Goal: Information Seeking & Learning: Check status

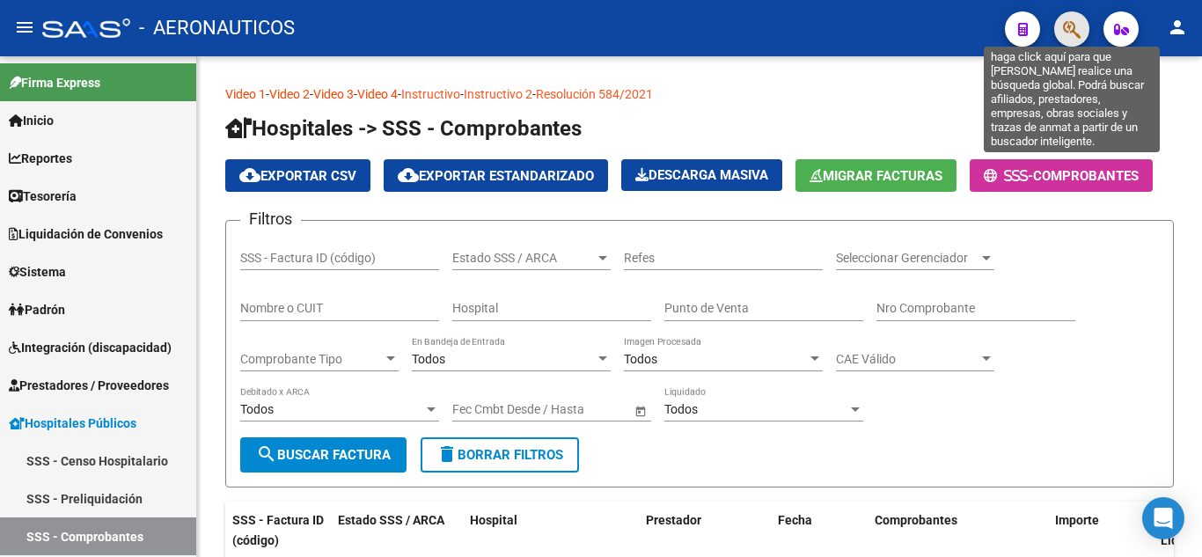
click at [1074, 27] on icon "button" at bounding box center [1072, 29] width 18 height 20
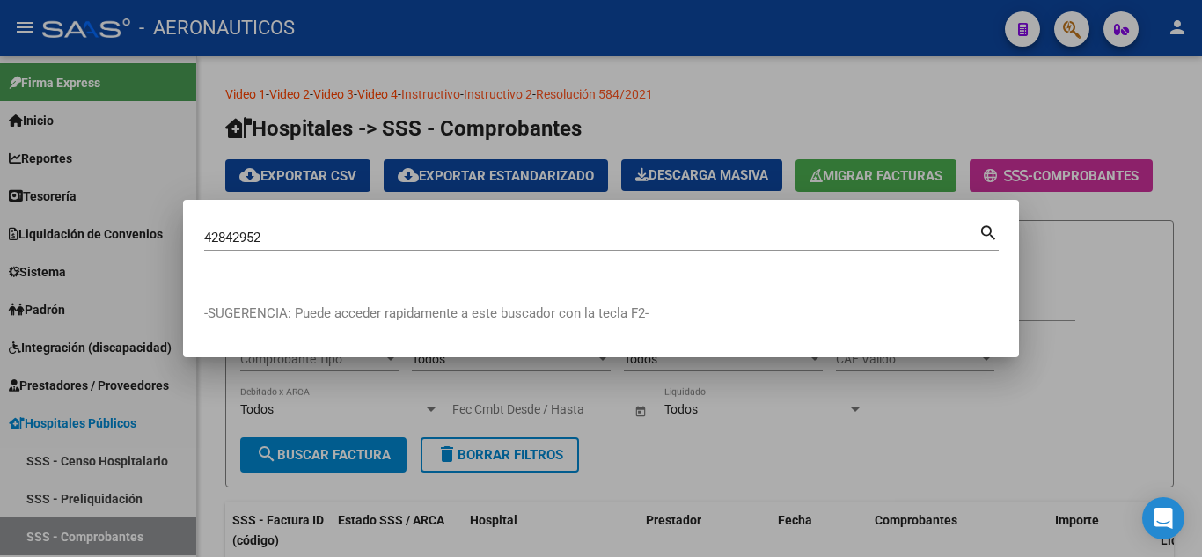
click at [986, 231] on mat-icon "search" at bounding box center [989, 231] width 20 height 21
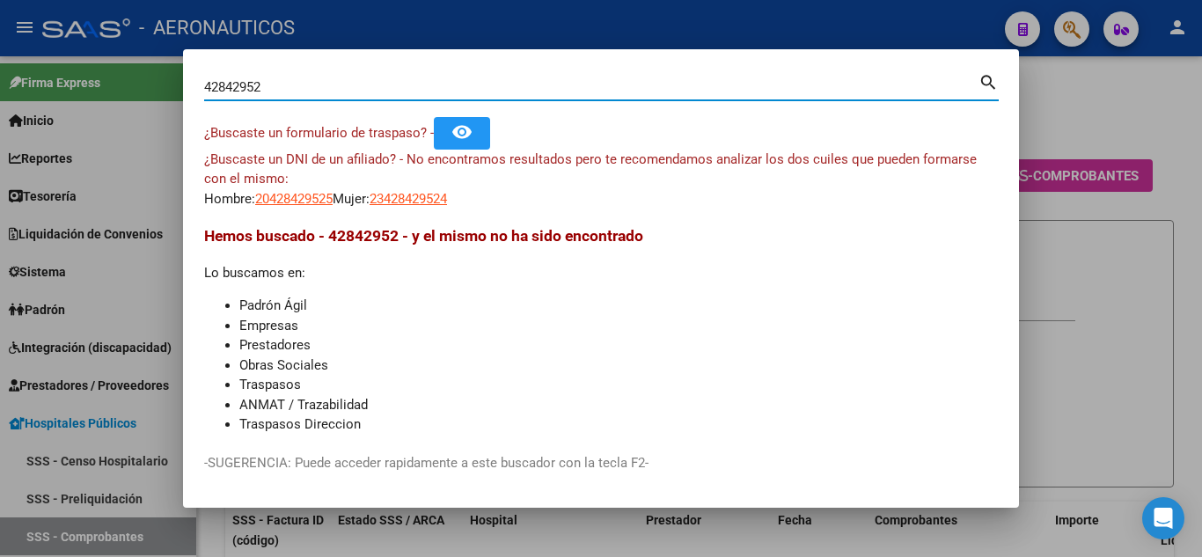
drag, startPoint x: 276, startPoint y: 87, endPoint x: 164, endPoint y: 84, distance: 112.7
click at [164, 84] on div "42842952 Buscar (apellido, dni, cuil, nro traspaso, cuit, obra social) search ¿…" at bounding box center [601, 278] width 1202 height 557
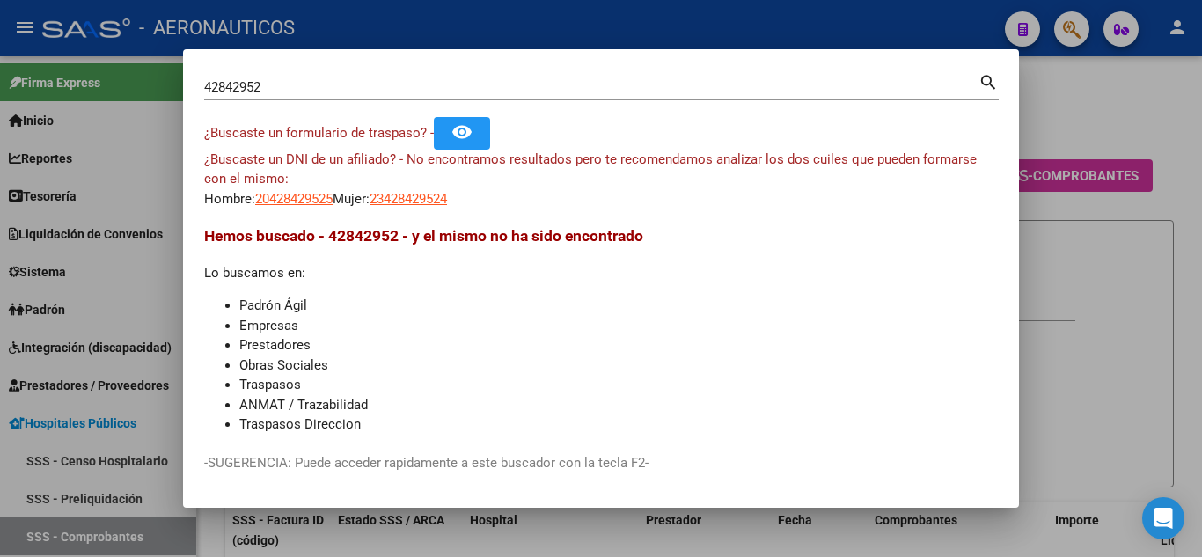
click at [989, 79] on mat-icon "search" at bounding box center [989, 80] width 20 height 21
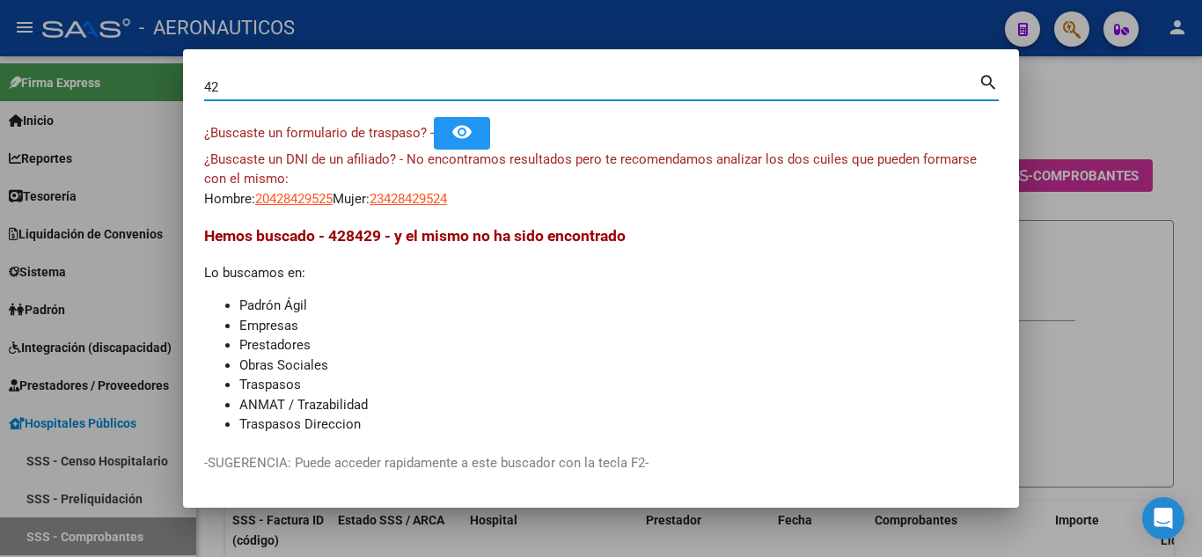
type input "4"
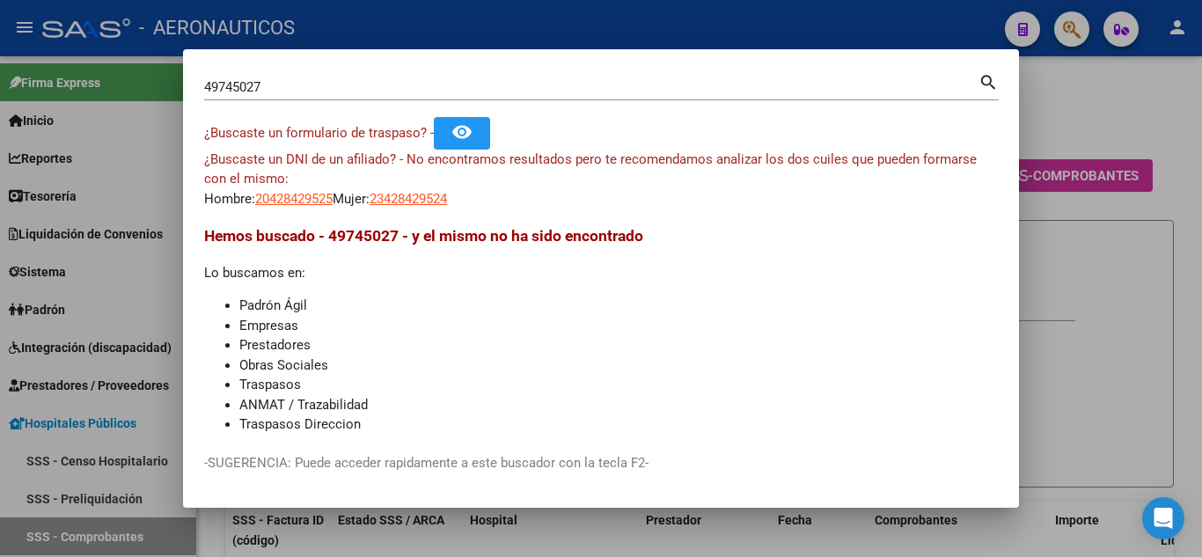
click at [981, 77] on mat-icon "search" at bounding box center [989, 80] width 20 height 21
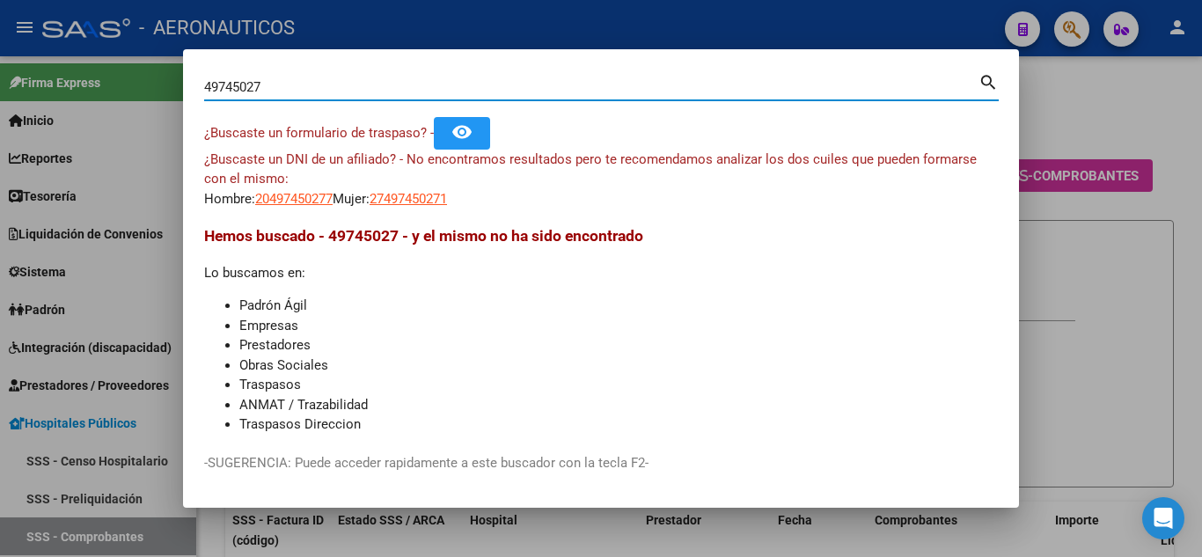
drag, startPoint x: 279, startPoint y: 86, endPoint x: 166, endPoint y: 90, distance: 112.7
click at [166, 90] on div "49745027 Buscar (apellido, dni, cuil, nro traspaso, cuit, obra social) search ¿…" at bounding box center [601, 278] width 1202 height 557
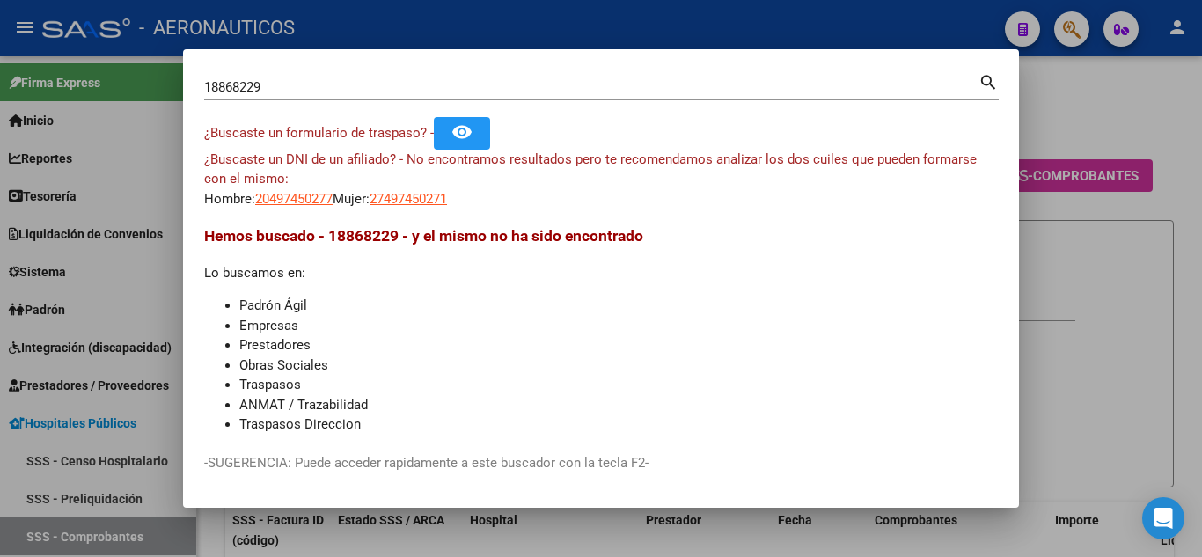
click at [980, 82] on mat-icon "search" at bounding box center [989, 80] width 20 height 21
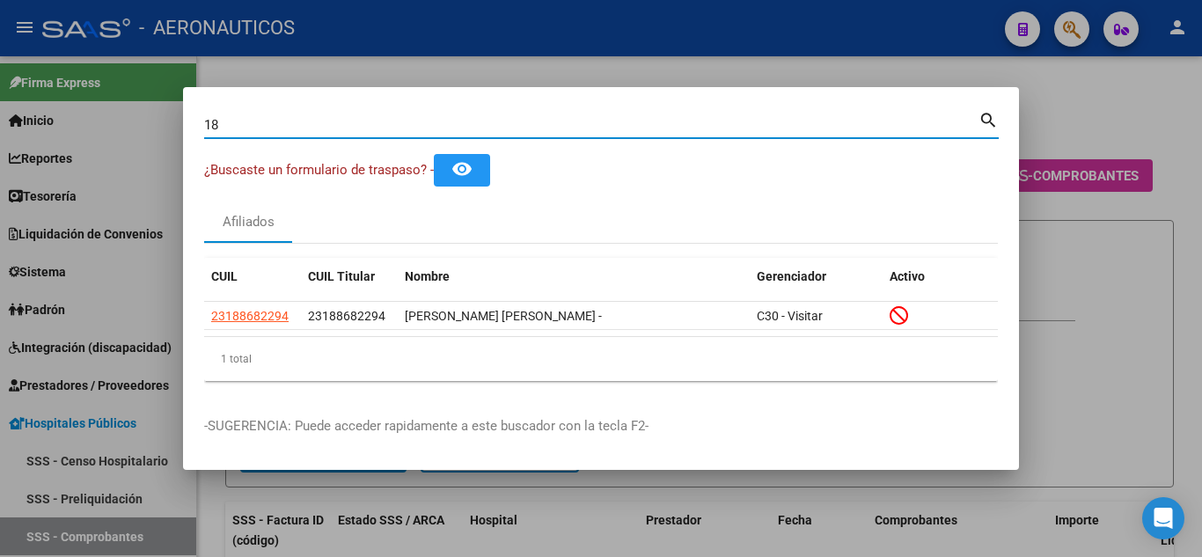
type input "1"
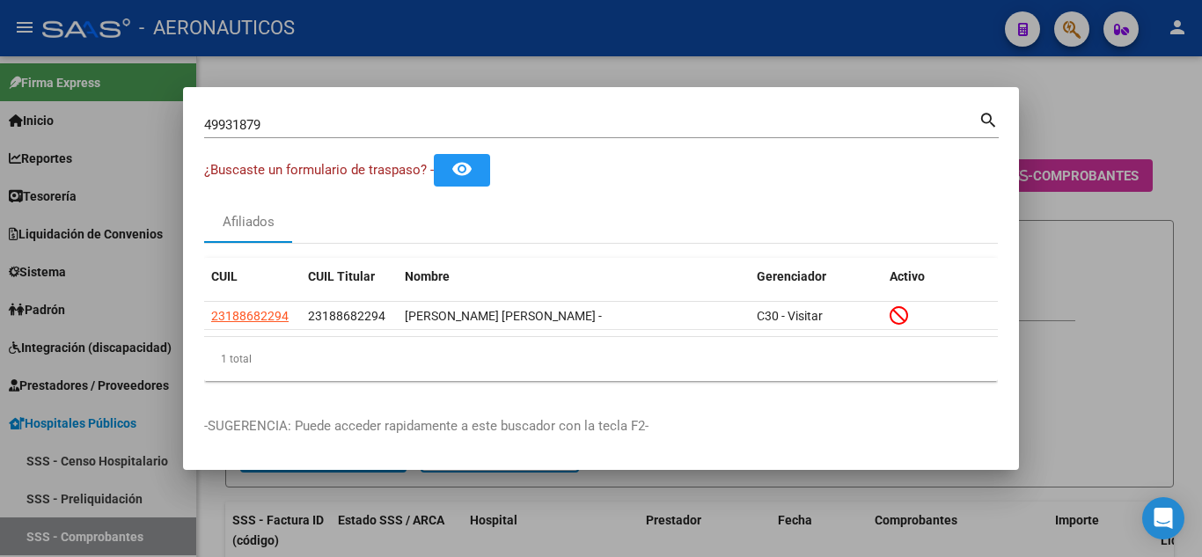
click at [986, 119] on mat-icon "search" at bounding box center [989, 118] width 20 height 21
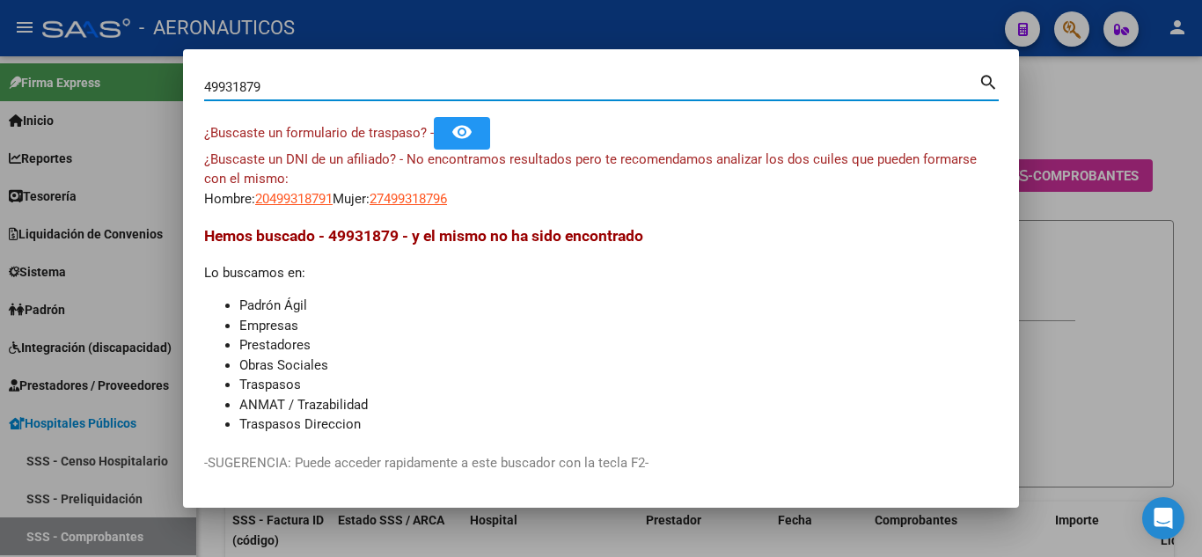
drag, startPoint x: 286, startPoint y: 87, endPoint x: 180, endPoint y: 87, distance: 106.5
click at [180, 87] on div "49931879 Buscar (apellido, dni, cuil, nro traspaso, cuit, obra social) search ¿…" at bounding box center [601, 278] width 1202 height 557
click at [986, 79] on mat-icon "search" at bounding box center [989, 80] width 20 height 21
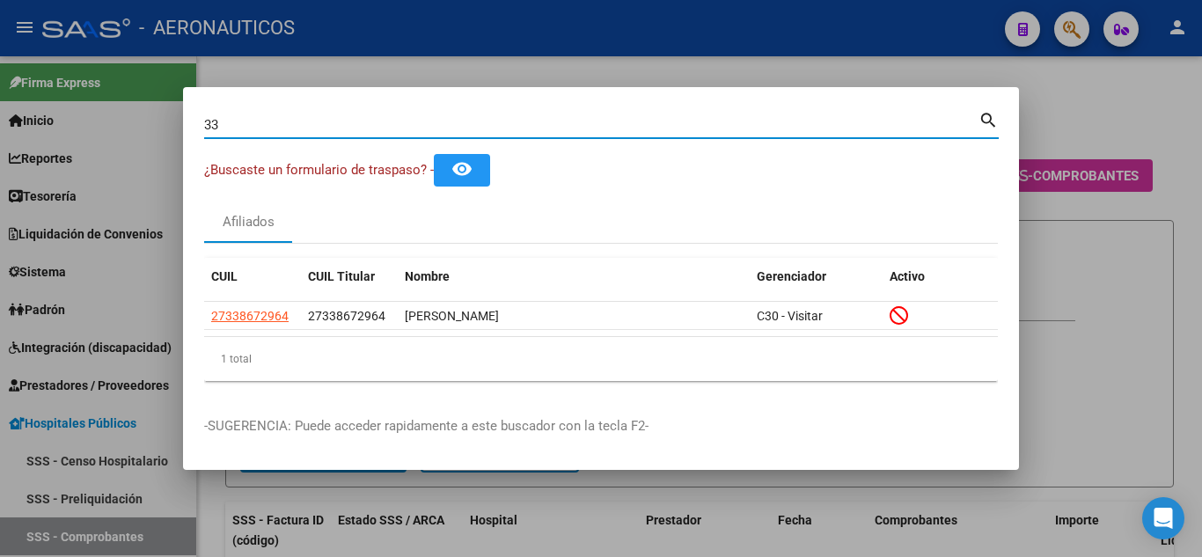
type input "3"
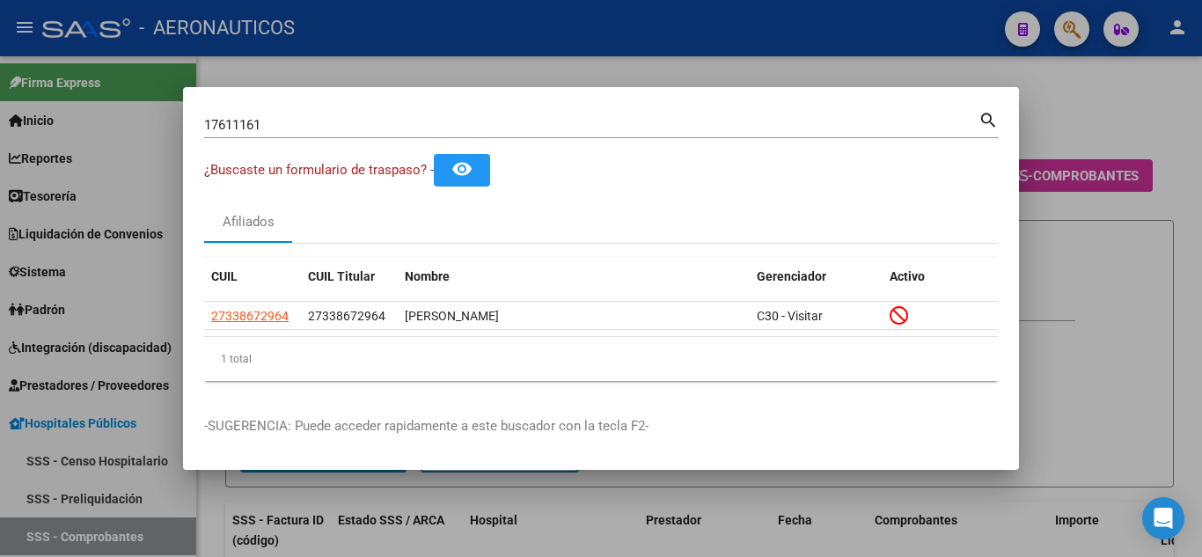
click at [987, 116] on mat-icon "search" at bounding box center [989, 118] width 20 height 21
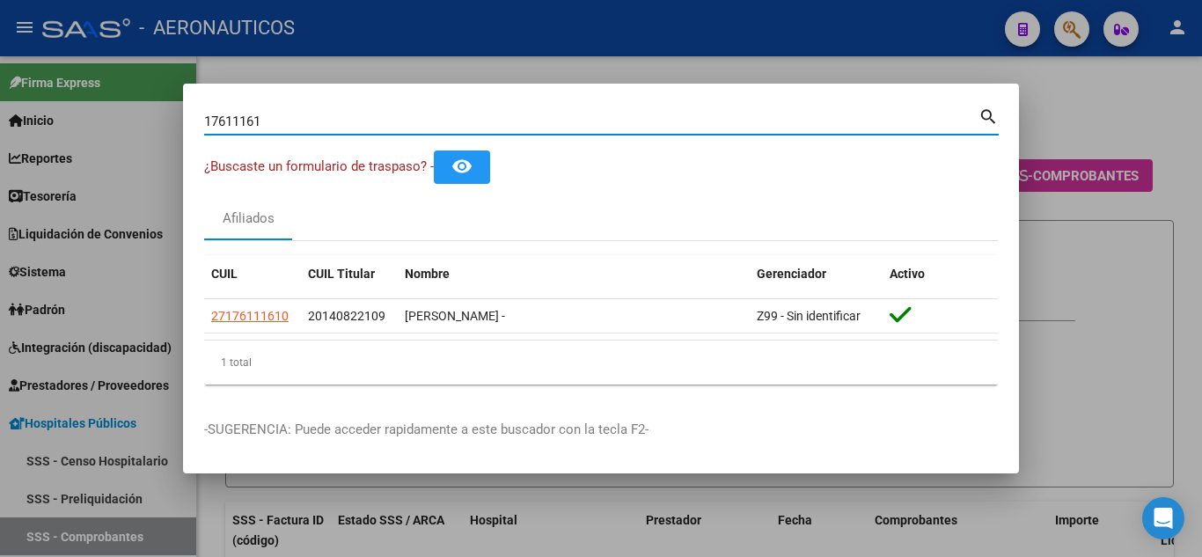
drag, startPoint x: 294, startPoint y: 120, endPoint x: 179, endPoint y: 126, distance: 115.4
click at [179, 126] on div "17611161 Buscar (apellido, dni, cuil, nro traspaso, cuit, obra social) search ¿…" at bounding box center [601, 278] width 1202 height 557
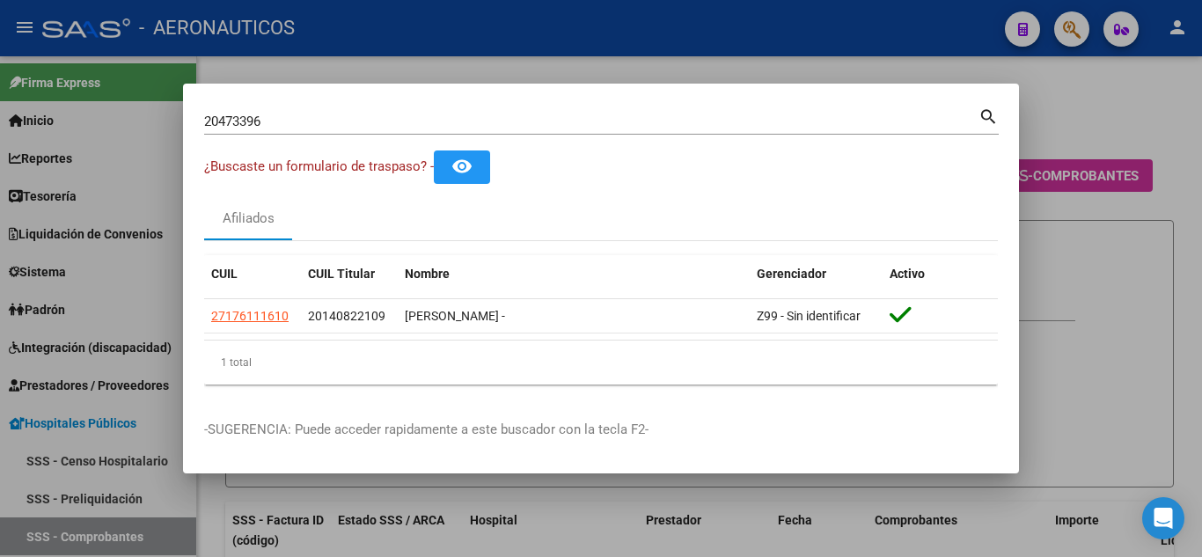
click at [987, 111] on mat-icon "search" at bounding box center [989, 115] width 20 height 21
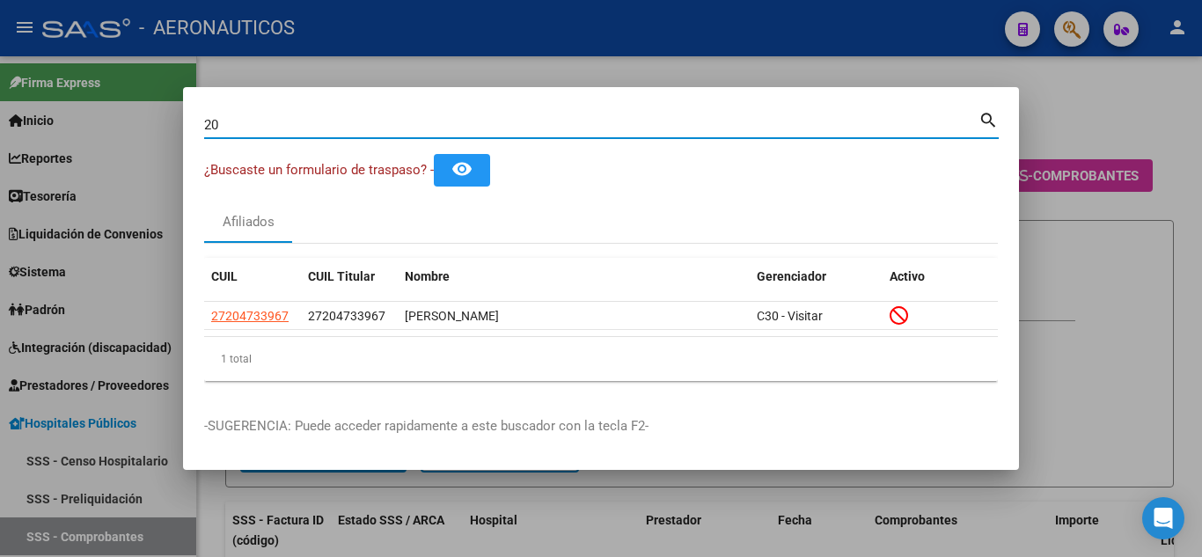
type input "2"
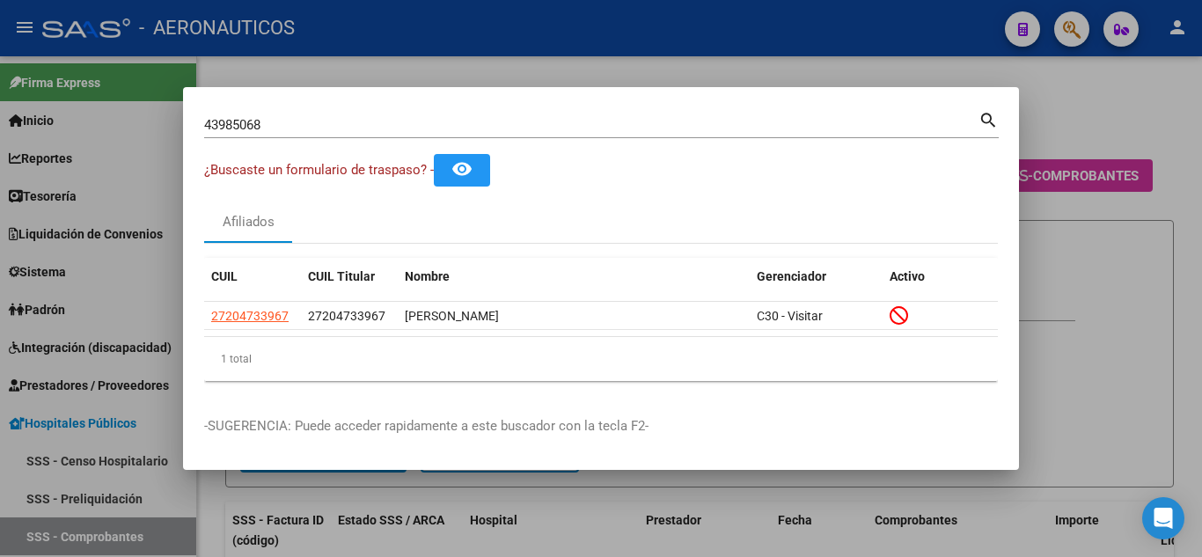
click at [986, 114] on mat-icon "search" at bounding box center [989, 118] width 20 height 21
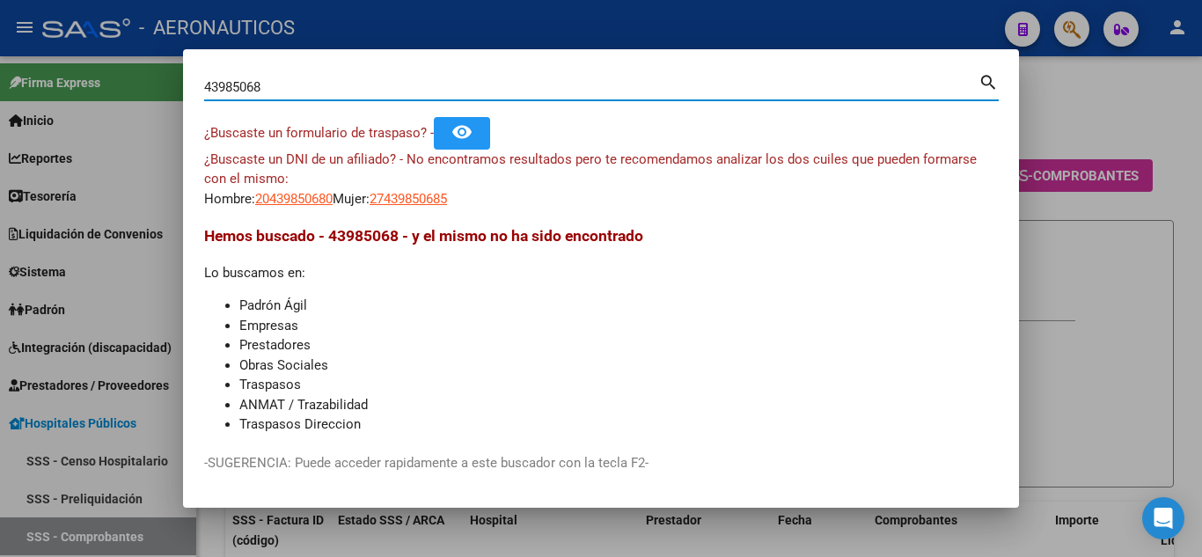
drag, startPoint x: 279, startPoint y: 89, endPoint x: 202, endPoint y: 85, distance: 77.5
click at [202, 85] on mat-dialog-content "43985068 Buscar (apellido, dni, cuil, nro traspaso, cuit, obra social) search ¿…" at bounding box center [601, 251] width 836 height 362
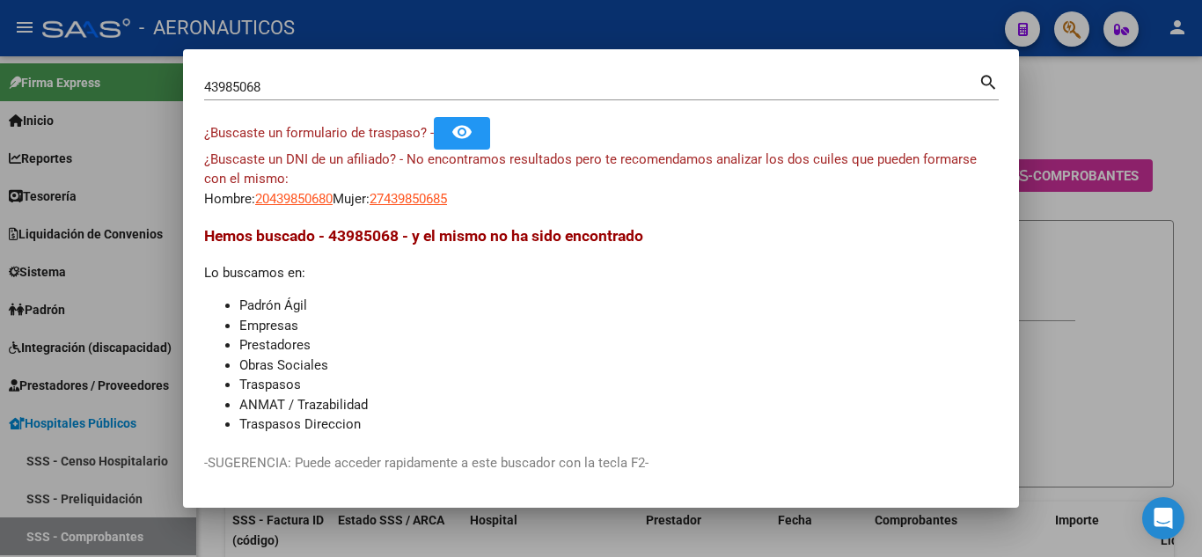
click at [982, 79] on mat-icon "search" at bounding box center [989, 80] width 20 height 21
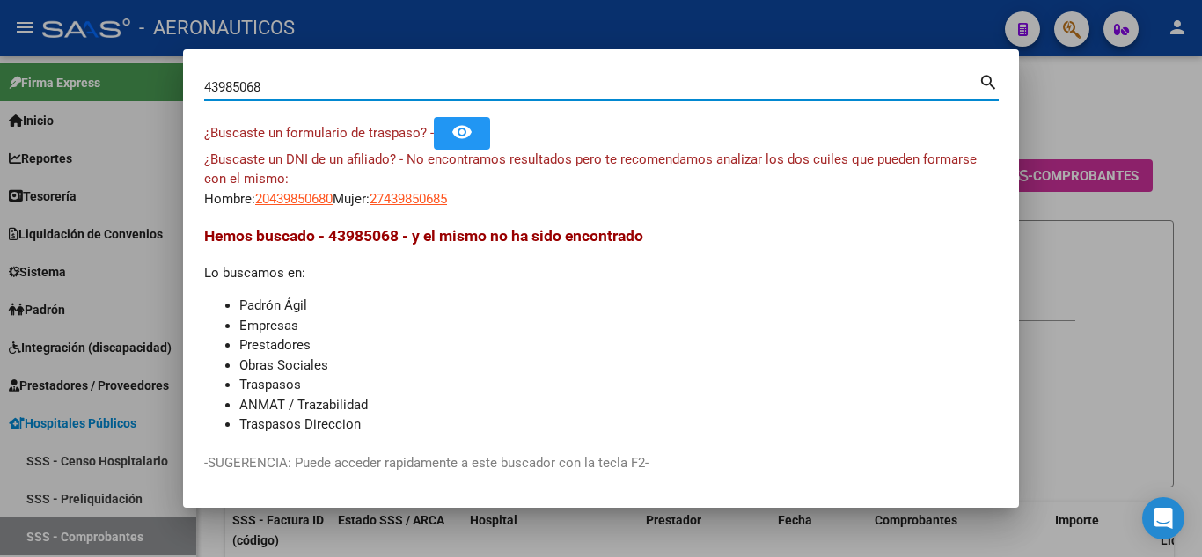
drag, startPoint x: 285, startPoint y: 83, endPoint x: 203, endPoint y: 92, distance: 82.3
click at [203, 92] on mat-dialog-content "43985068 Buscar (apellido, dni, cuil, nro traspaso, cuit, obra social) search ¿…" at bounding box center [601, 251] width 836 height 362
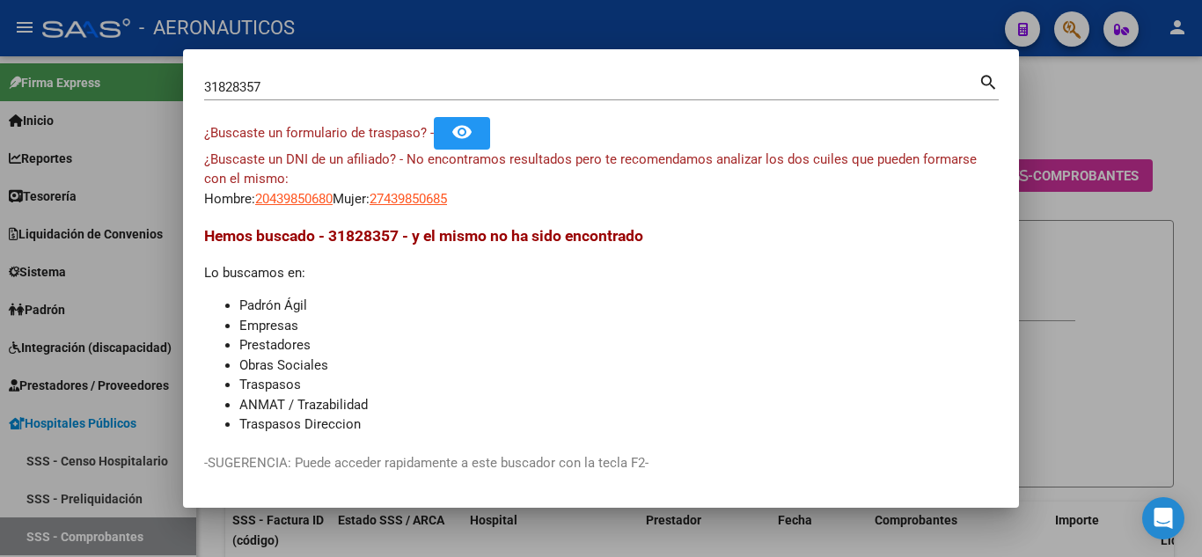
click at [987, 79] on mat-icon "search" at bounding box center [989, 80] width 20 height 21
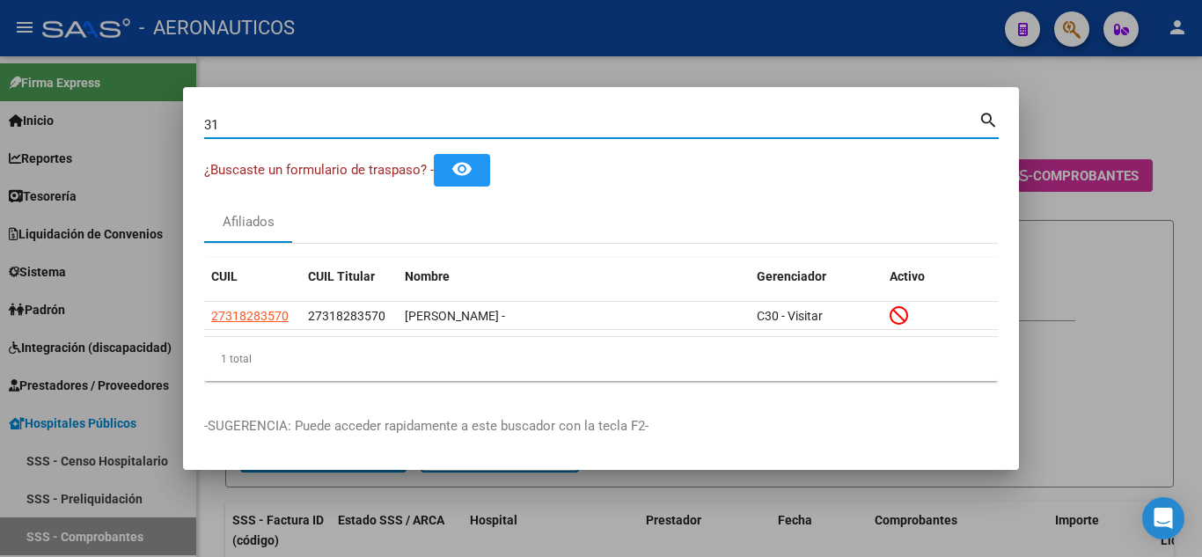
type input "3"
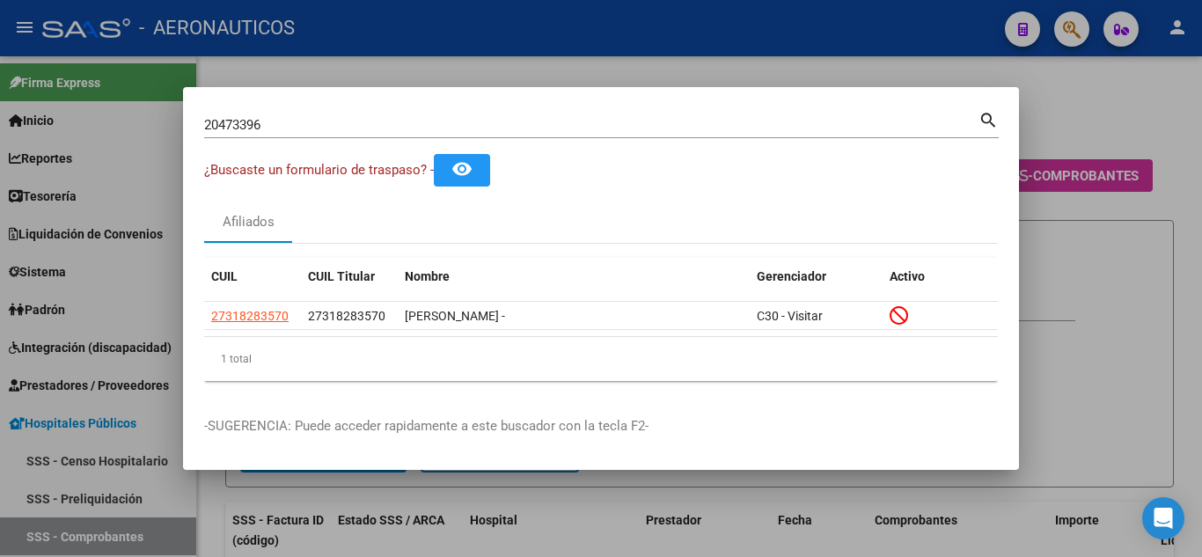
click at [986, 117] on mat-icon "search" at bounding box center [989, 118] width 20 height 21
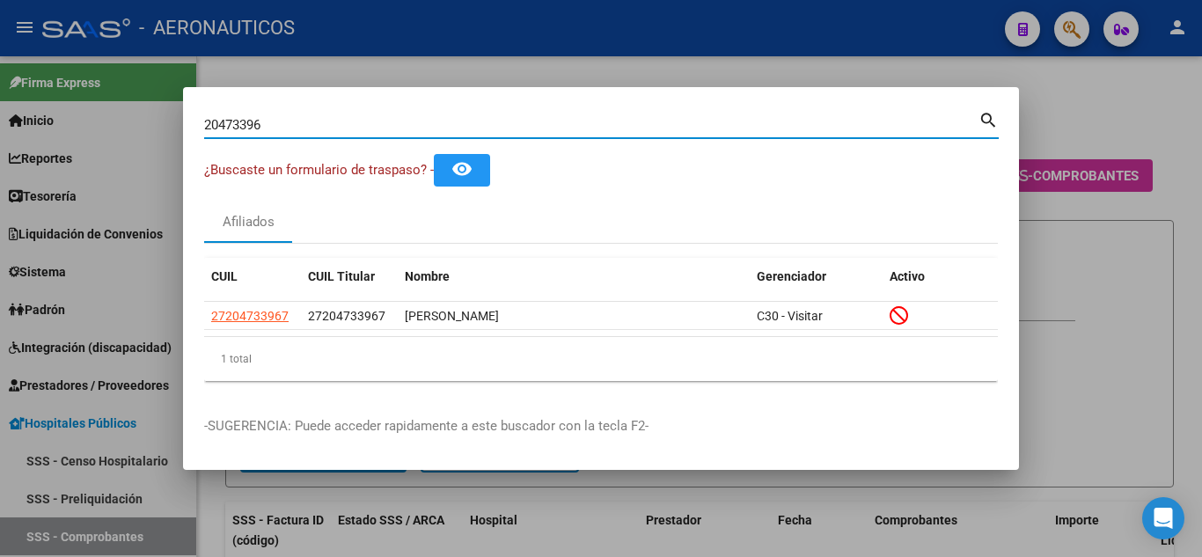
drag, startPoint x: 286, startPoint y: 121, endPoint x: 178, endPoint y: 121, distance: 108.2
click at [183, 126] on mat-dialog-content "20473396 Buscar (apellido, dni, cuil, nro traspaso, cuit, obra social) search ¿…" at bounding box center [601, 251] width 836 height 287
click at [986, 121] on mat-icon "search" at bounding box center [989, 118] width 20 height 21
drag, startPoint x: 281, startPoint y: 121, endPoint x: 205, endPoint y: 121, distance: 75.7
click at [205, 121] on input "54275862" at bounding box center [591, 125] width 774 height 16
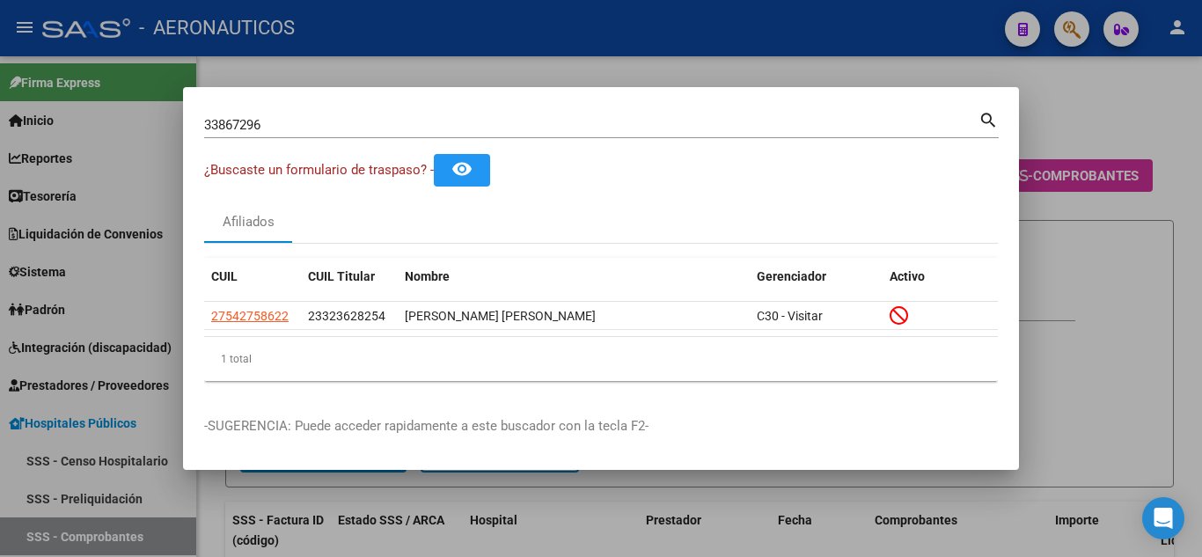
click at [987, 122] on mat-icon "search" at bounding box center [989, 118] width 20 height 21
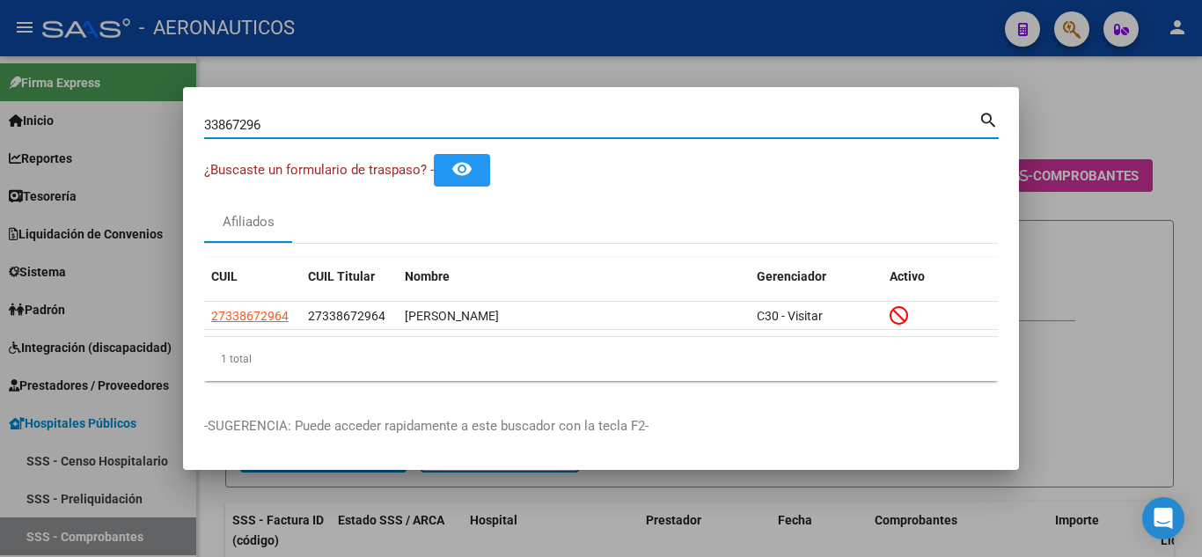
drag, startPoint x: 277, startPoint y: 120, endPoint x: 223, endPoint y: 110, distance: 55.4
click at [209, 117] on input "33867296" at bounding box center [591, 125] width 774 height 16
type input "3"
click at [984, 115] on mat-icon "search" at bounding box center [989, 118] width 20 height 21
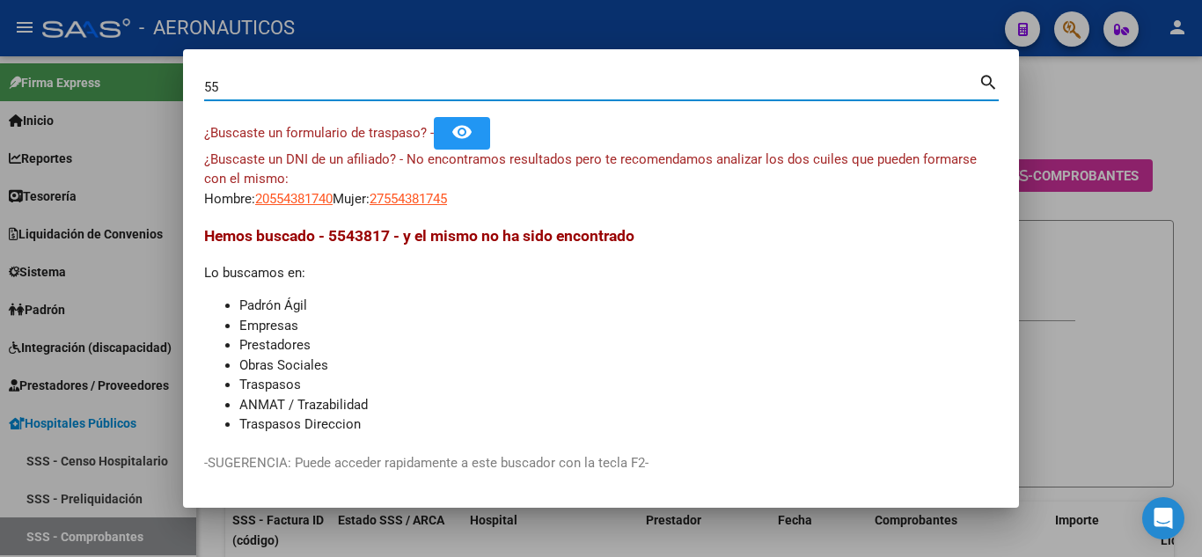
type input "5"
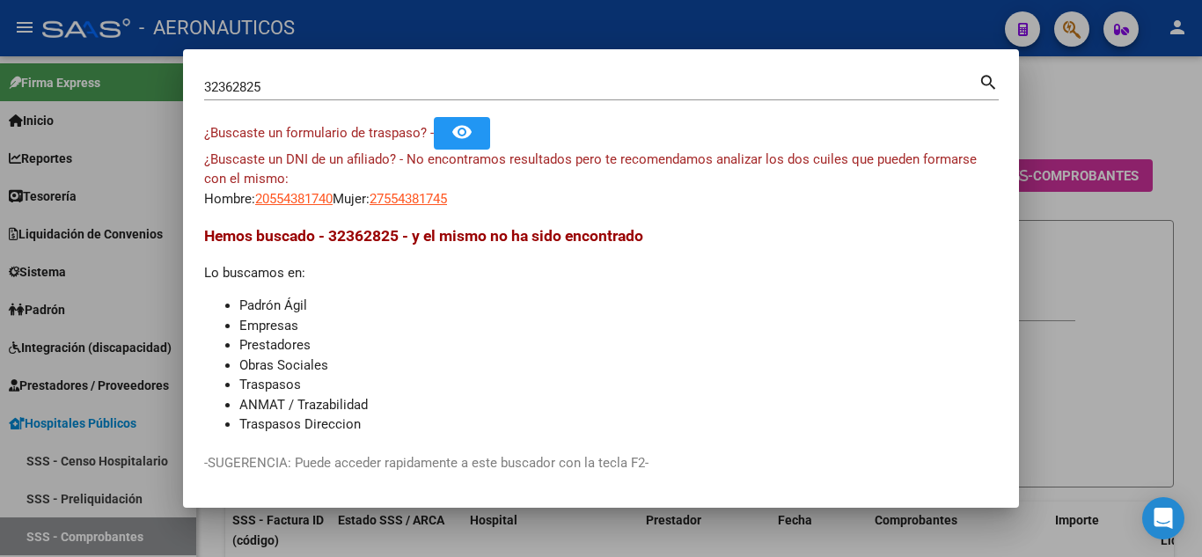
click at [986, 79] on mat-icon "search" at bounding box center [989, 80] width 20 height 21
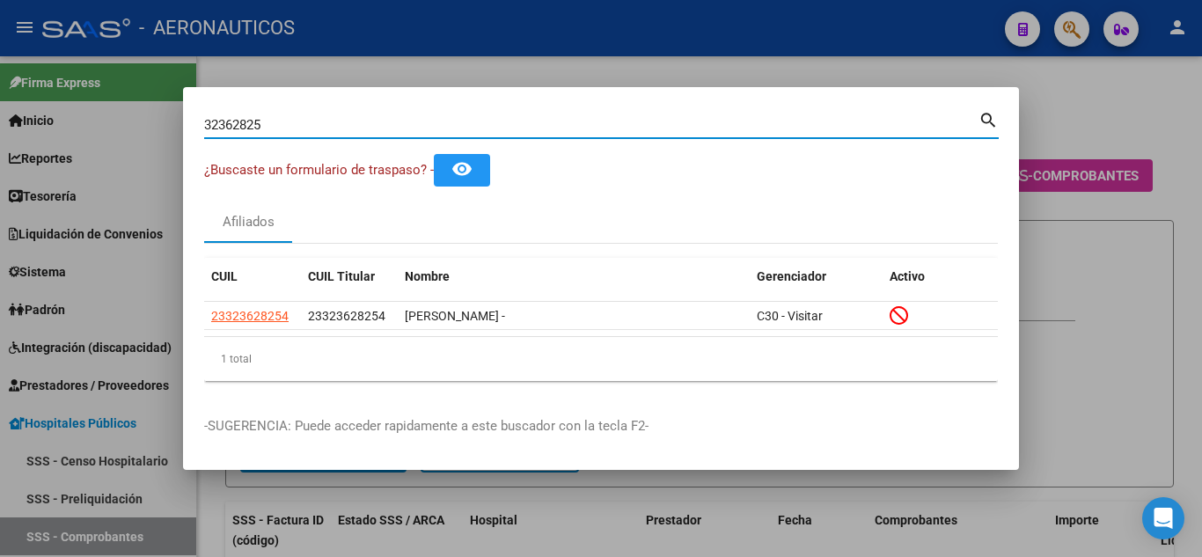
drag, startPoint x: 290, startPoint y: 122, endPoint x: 193, endPoint y: 128, distance: 97.0
click at [193, 128] on mat-dialog-content "32362825 Buscar (apellido, dni, cuil, nro traspaso, cuit, obra social) search ¿…" at bounding box center [601, 251] width 836 height 287
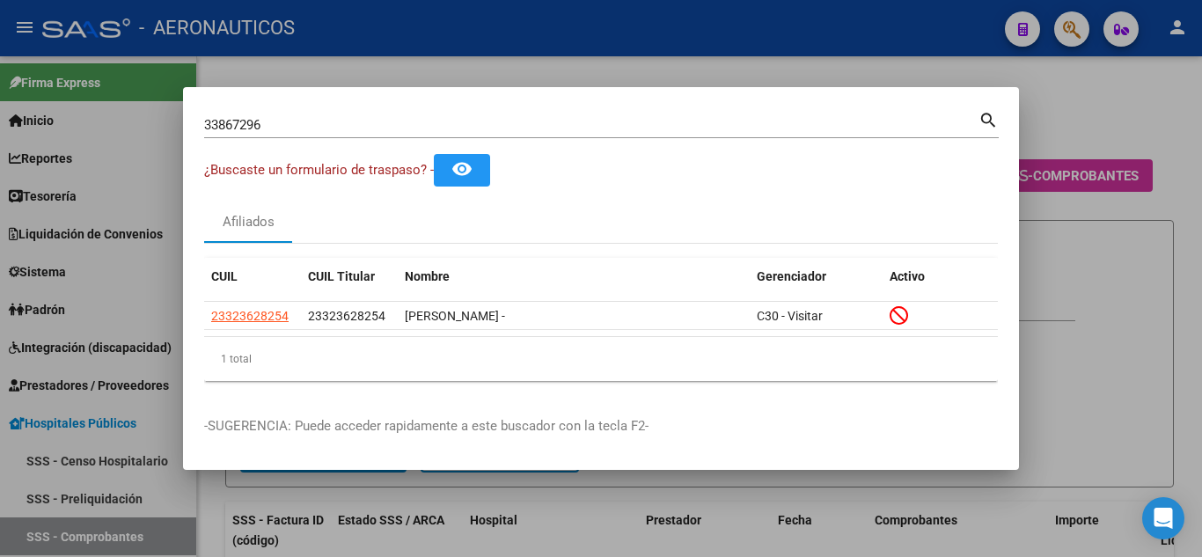
click at [986, 118] on mat-icon "search" at bounding box center [989, 118] width 20 height 21
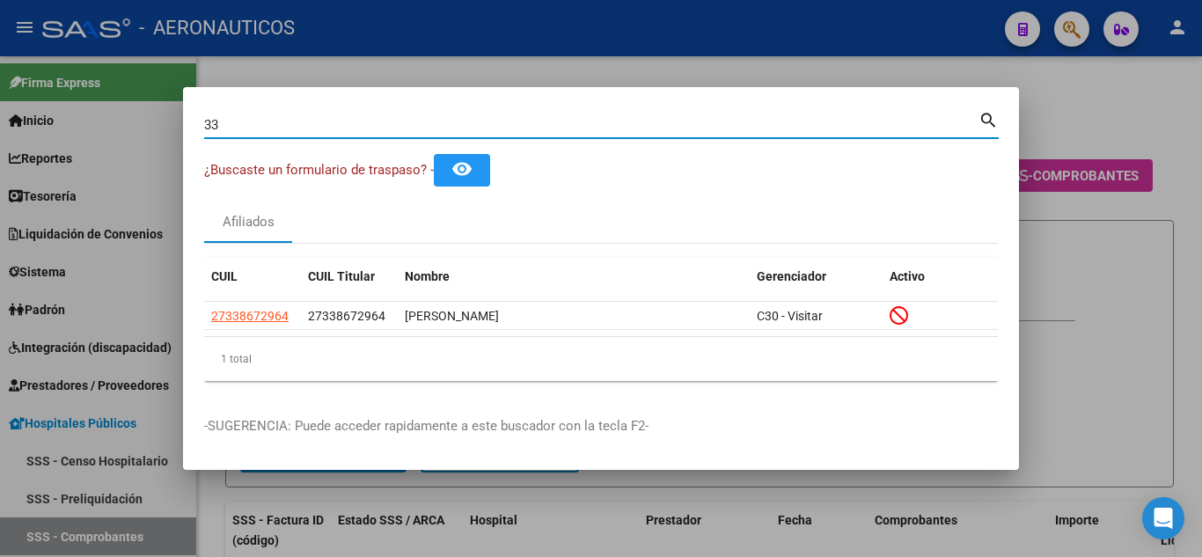
type input "3"
type input "32362825"
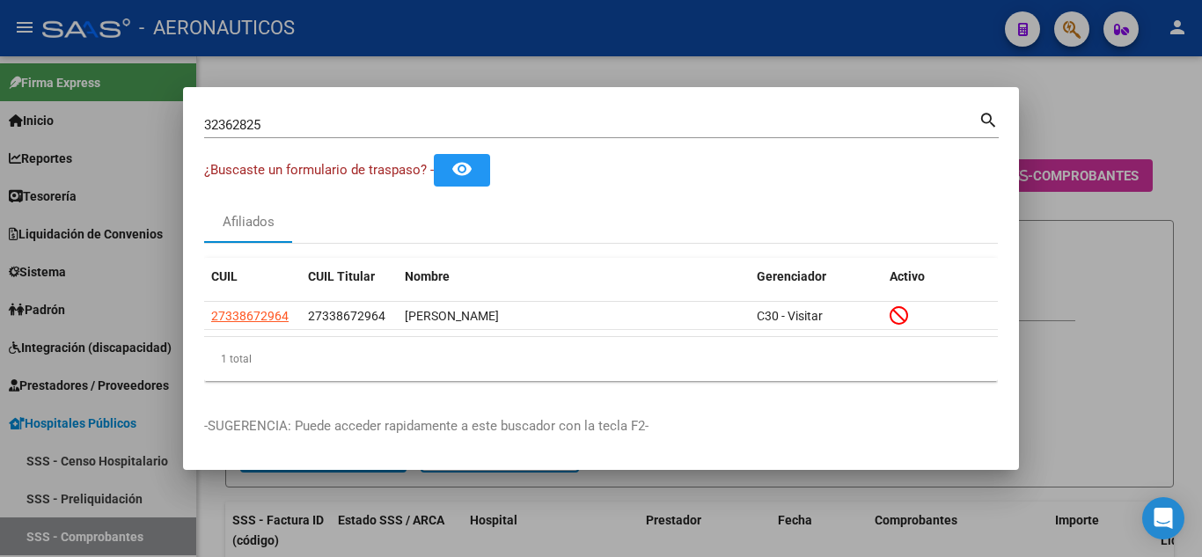
click at [985, 119] on mat-icon "search" at bounding box center [989, 118] width 20 height 21
click at [985, 119] on div at bounding box center [601, 278] width 1202 height 557
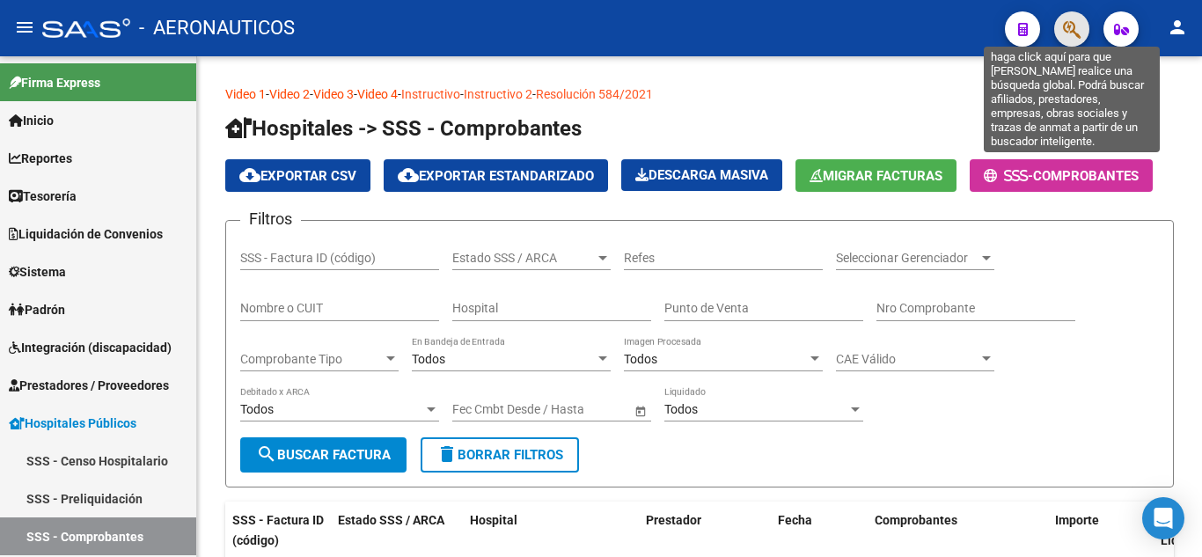
click at [1079, 25] on icon "button" at bounding box center [1072, 29] width 18 height 20
click at [1067, 27] on icon "button" at bounding box center [1072, 29] width 18 height 20
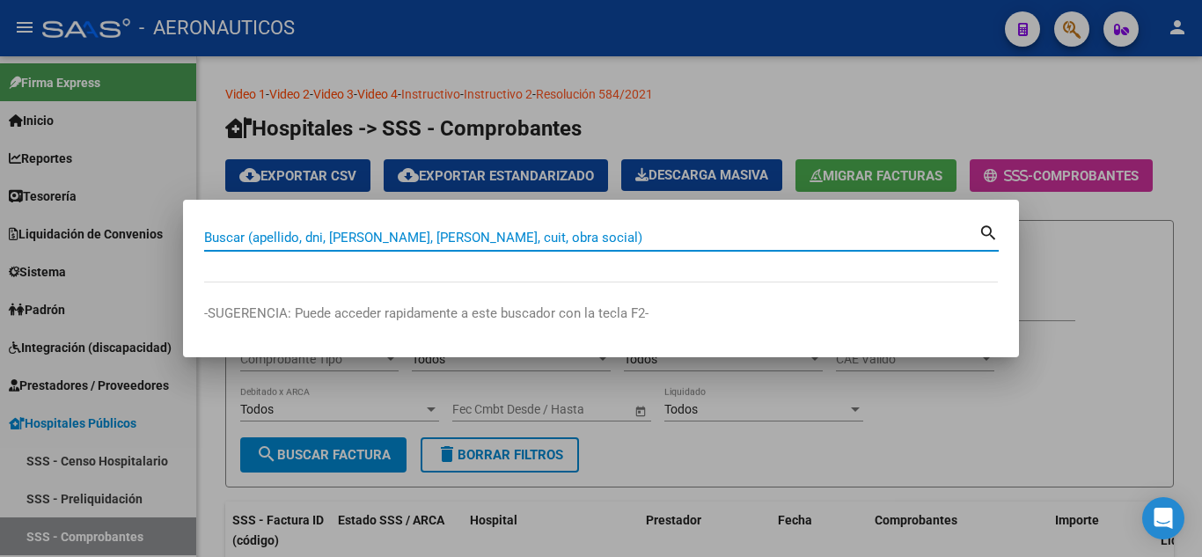
click at [693, 241] on input "Buscar (apellido, dni, [PERSON_NAME], [PERSON_NAME], cuit, obra social)" at bounding box center [591, 238] width 774 height 16
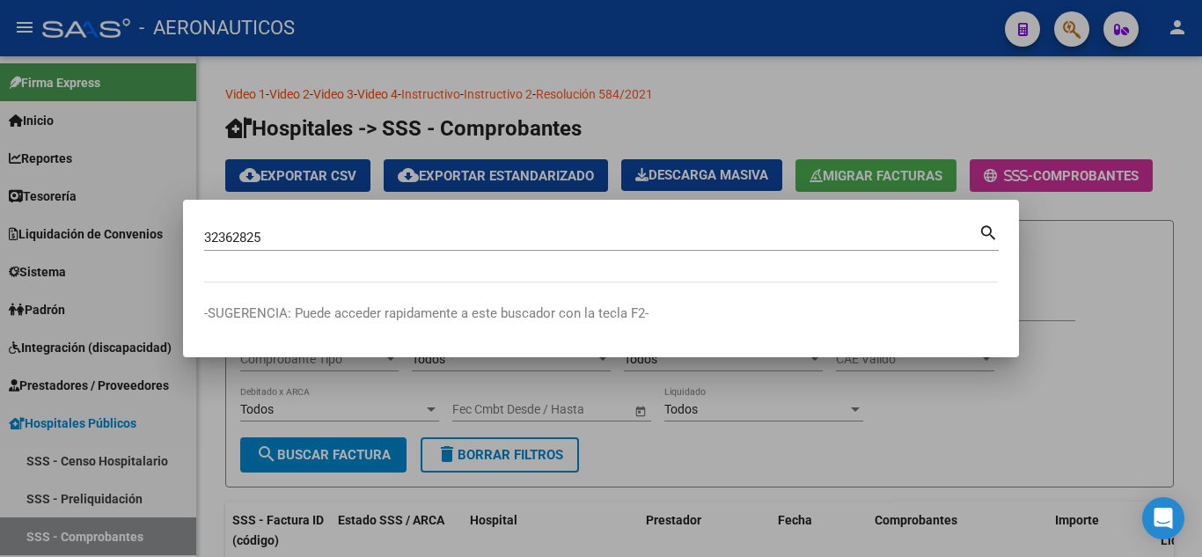
click at [989, 233] on mat-icon "search" at bounding box center [989, 231] width 20 height 21
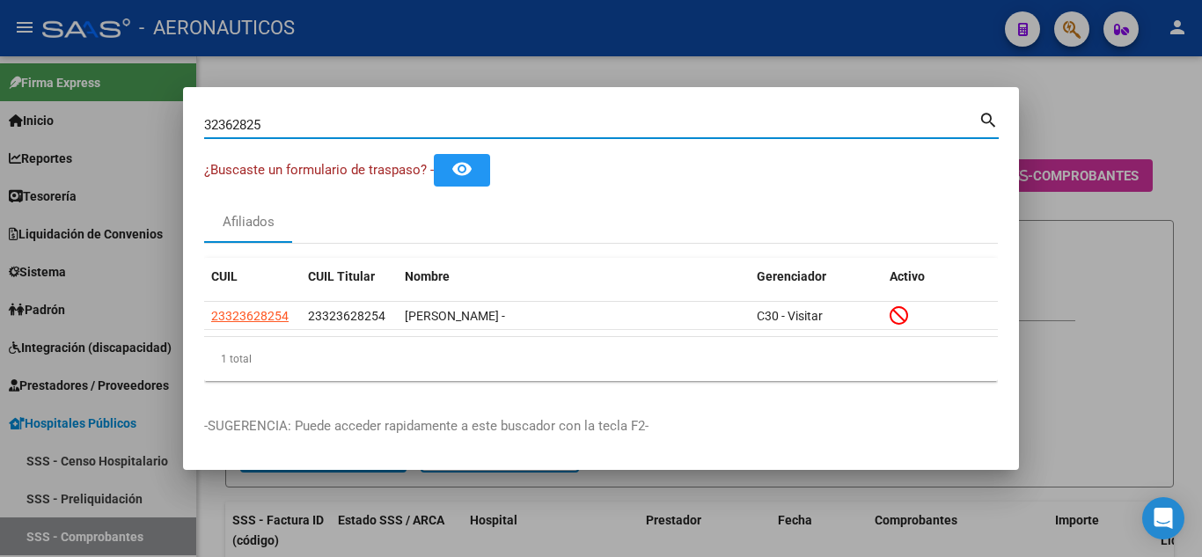
drag, startPoint x: 286, startPoint y: 122, endPoint x: 161, endPoint y: 114, distance: 125.3
click at [161, 114] on div "32362825 Buscar (apellido, dni, cuil, nro traspaso, cuit, obra social) search ¿…" at bounding box center [601, 278] width 1202 height 557
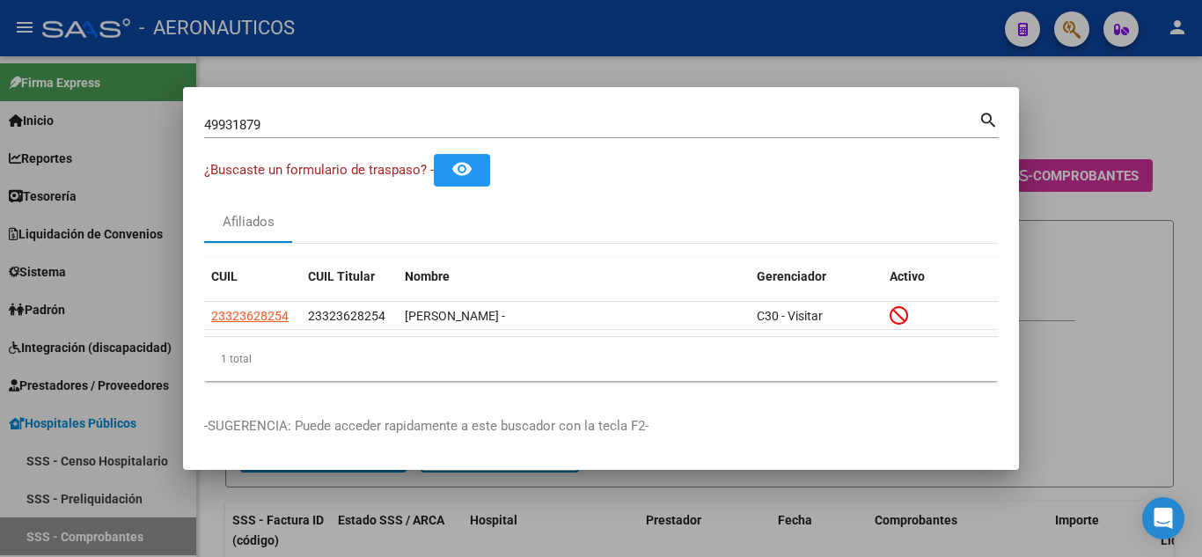
click at [986, 119] on mat-icon "search" at bounding box center [989, 118] width 20 height 21
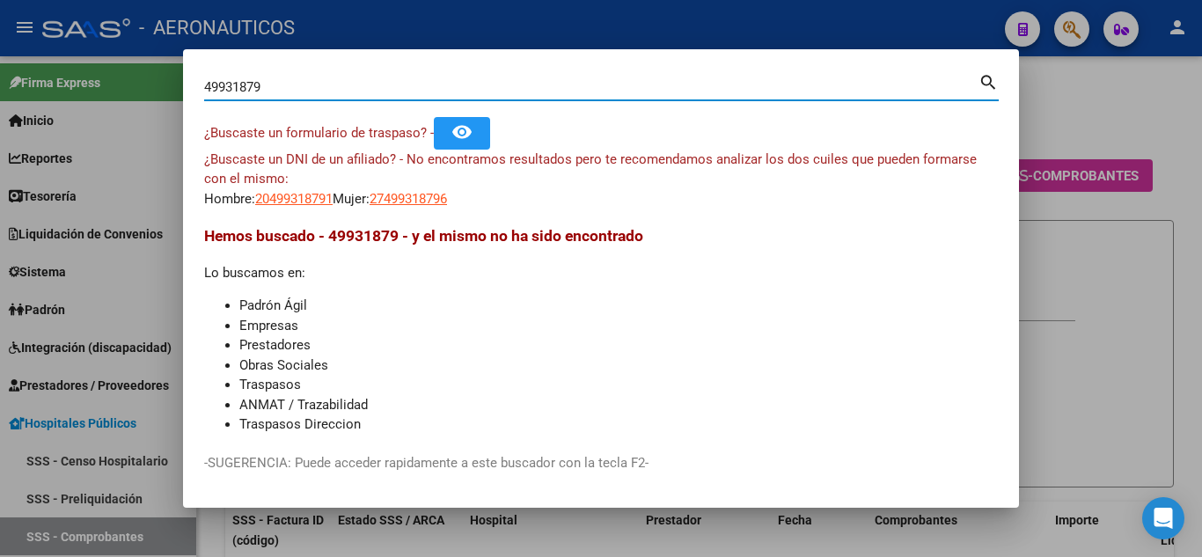
drag, startPoint x: 269, startPoint y: 89, endPoint x: 202, endPoint y: 99, distance: 68.6
click at [202, 99] on mat-dialog-content "49931879 Buscar (apellido, dni, cuil, nro traspaso, cuit, obra social) search ¿…" at bounding box center [601, 251] width 836 height 362
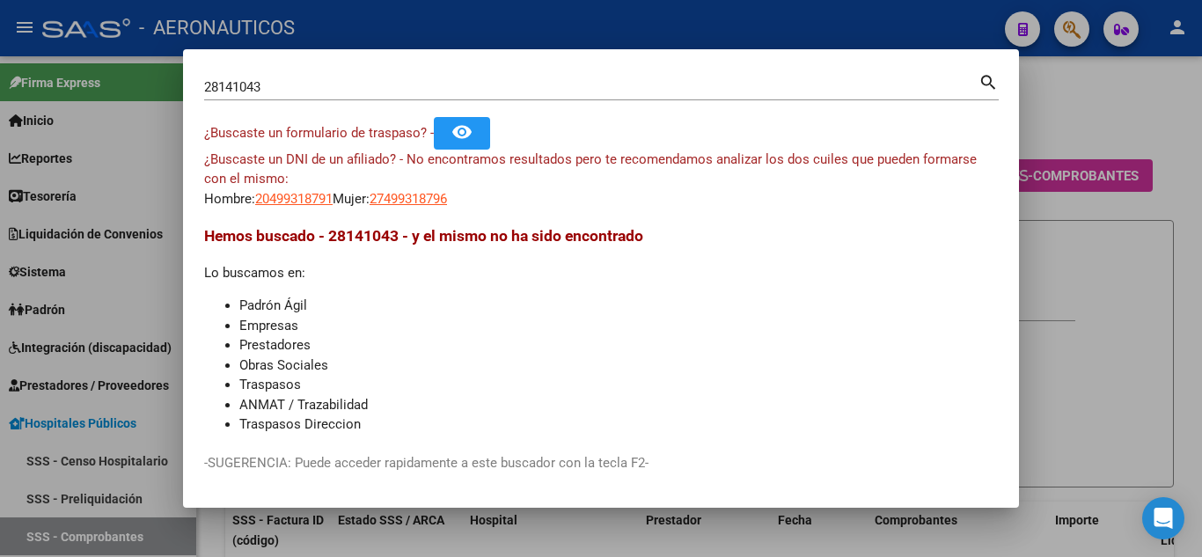
click at [989, 81] on mat-icon "search" at bounding box center [989, 80] width 20 height 21
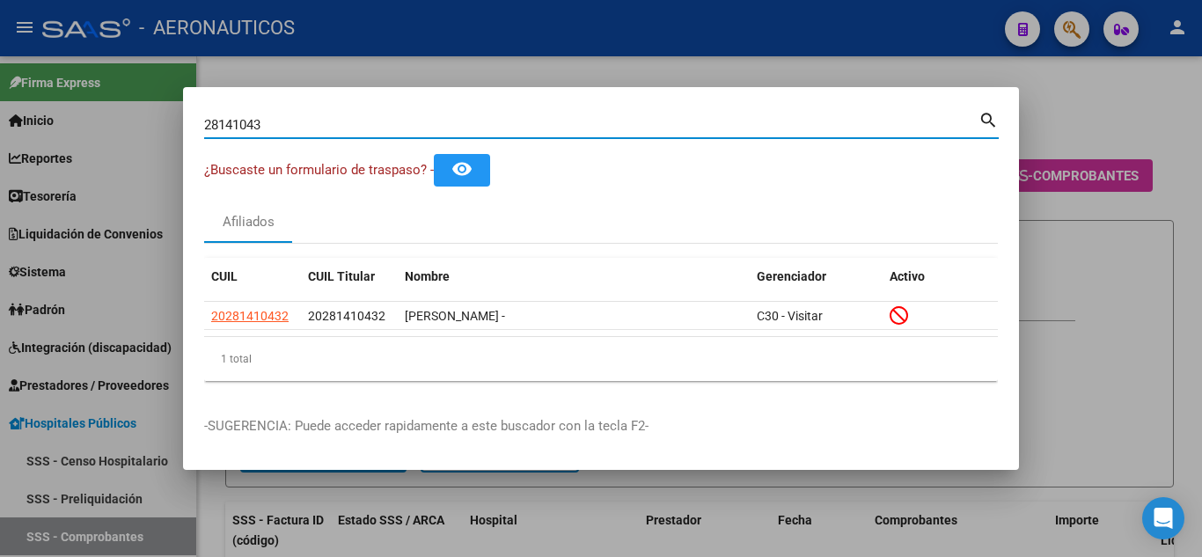
drag, startPoint x: 306, startPoint y: 121, endPoint x: 196, endPoint y: 127, distance: 110.1
click at [196, 127] on mat-dialog-content "28141043 Buscar (apellido, dni, cuil, nro traspaso, cuit, obra social) search ¿…" at bounding box center [601, 251] width 836 height 287
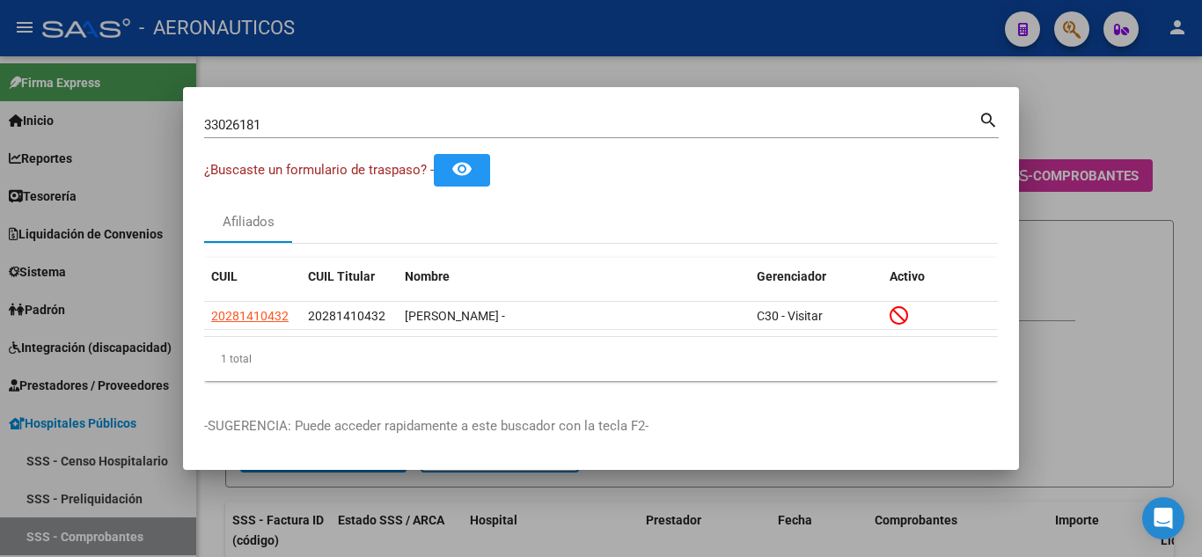
click at [985, 116] on mat-icon "search" at bounding box center [989, 118] width 20 height 21
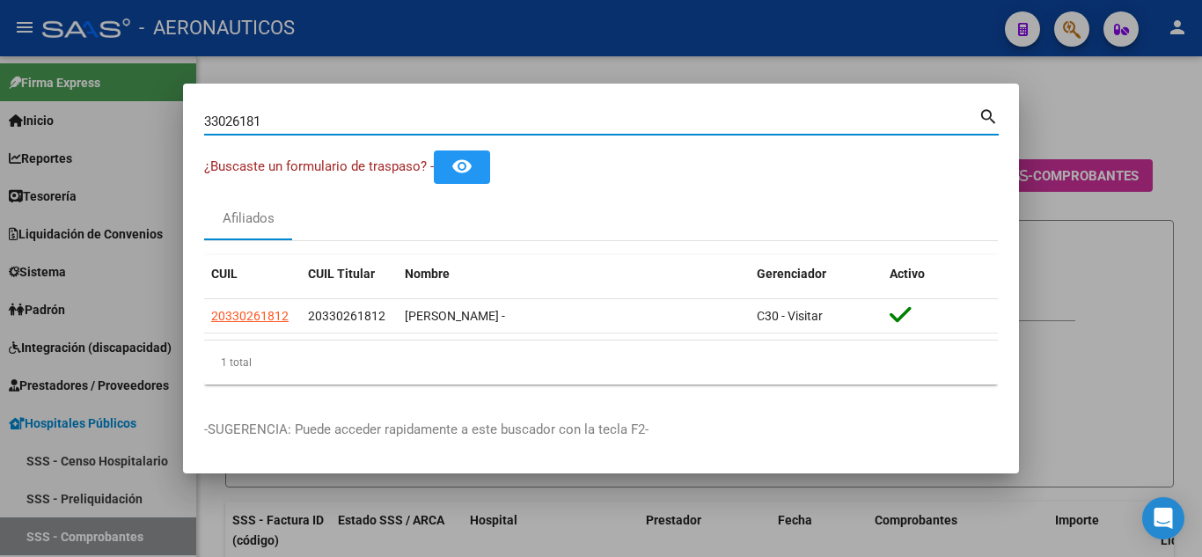
drag, startPoint x: 269, startPoint y: 122, endPoint x: 196, endPoint y: 121, distance: 73.1
click at [196, 122] on mat-dialog-content "33026181 Buscar (apellido, dni, cuil, nro traspaso, cuit, obra social) search ¿…" at bounding box center [601, 252] width 836 height 294
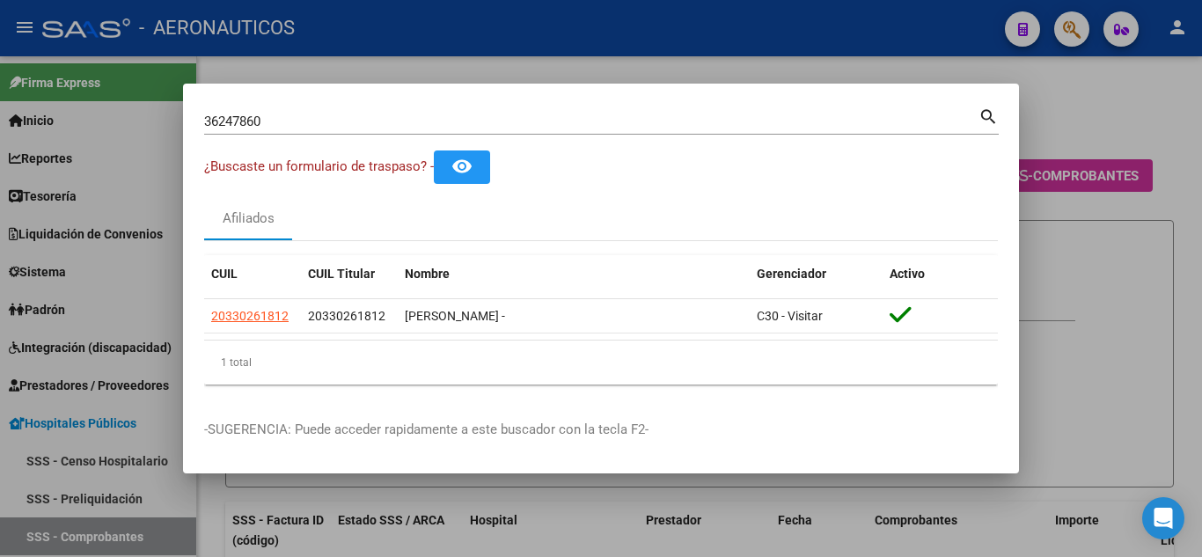
click at [984, 116] on mat-icon "search" at bounding box center [989, 115] width 20 height 21
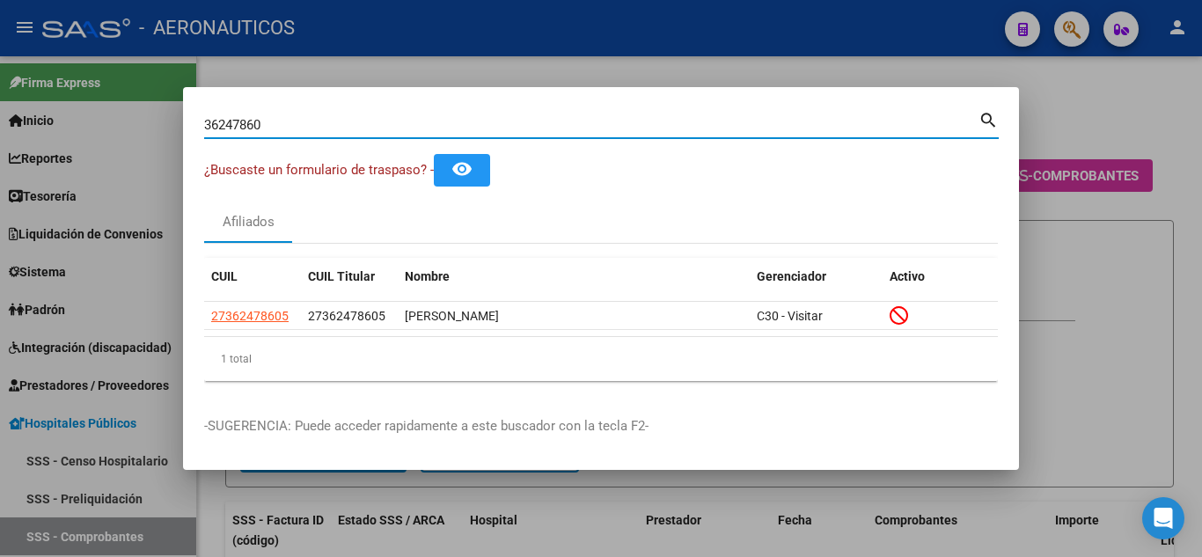
drag, startPoint x: 297, startPoint y: 126, endPoint x: 204, endPoint y: 123, distance: 92.4
click at [204, 123] on input "36247860" at bounding box center [591, 125] width 774 height 16
type input "28141043"
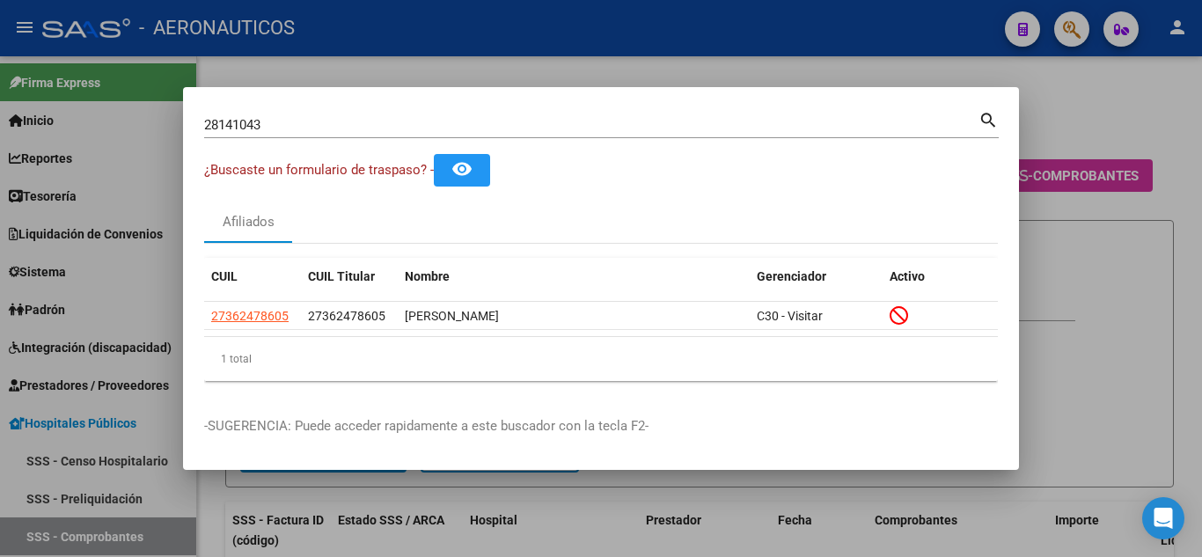
click at [986, 117] on mat-icon "search" at bounding box center [989, 118] width 20 height 21
